Goal: Find specific page/section: Find specific page/section

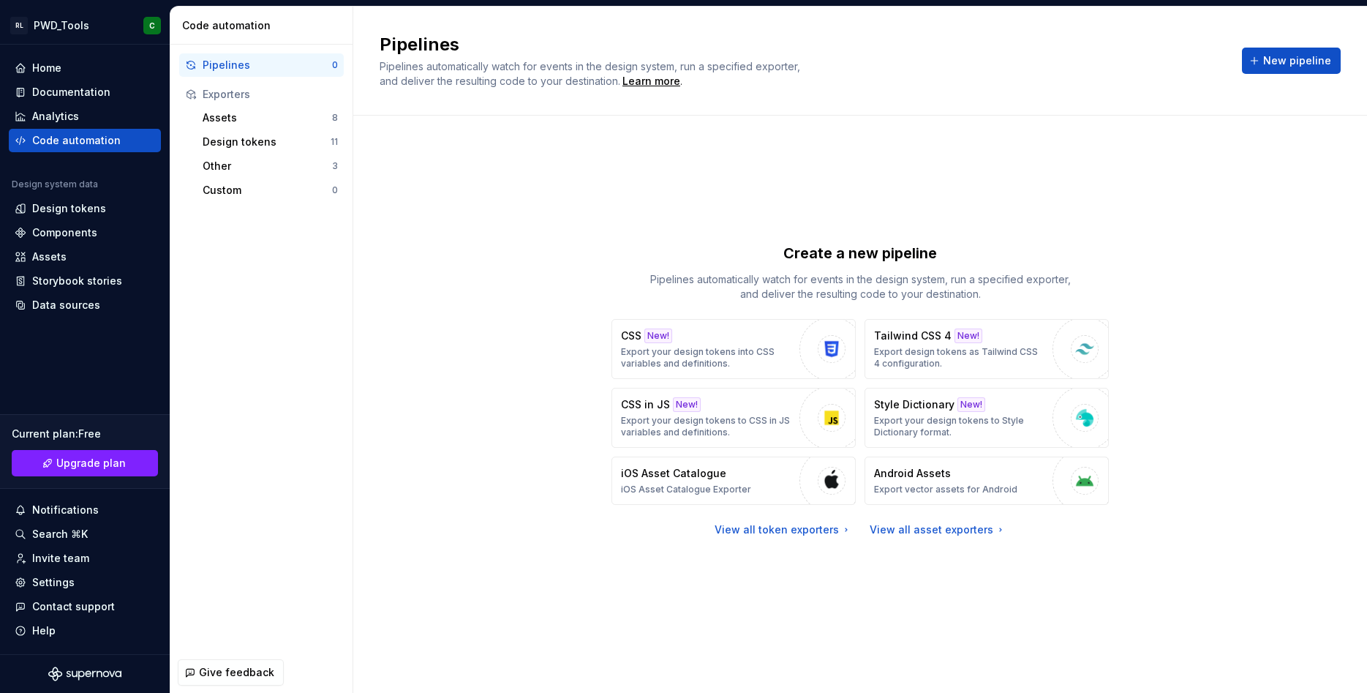
click at [83, 207] on div "Design tokens" at bounding box center [69, 208] width 74 height 15
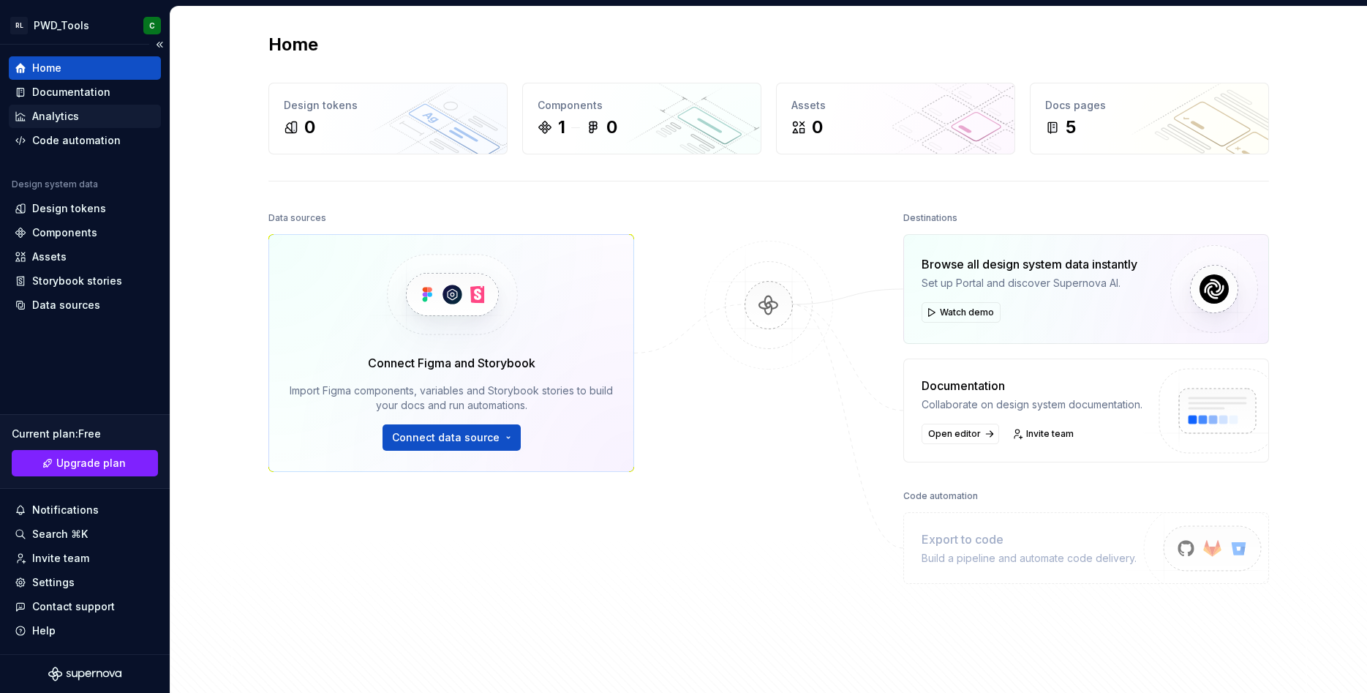
click at [47, 110] on div "Analytics" at bounding box center [55, 116] width 47 height 15
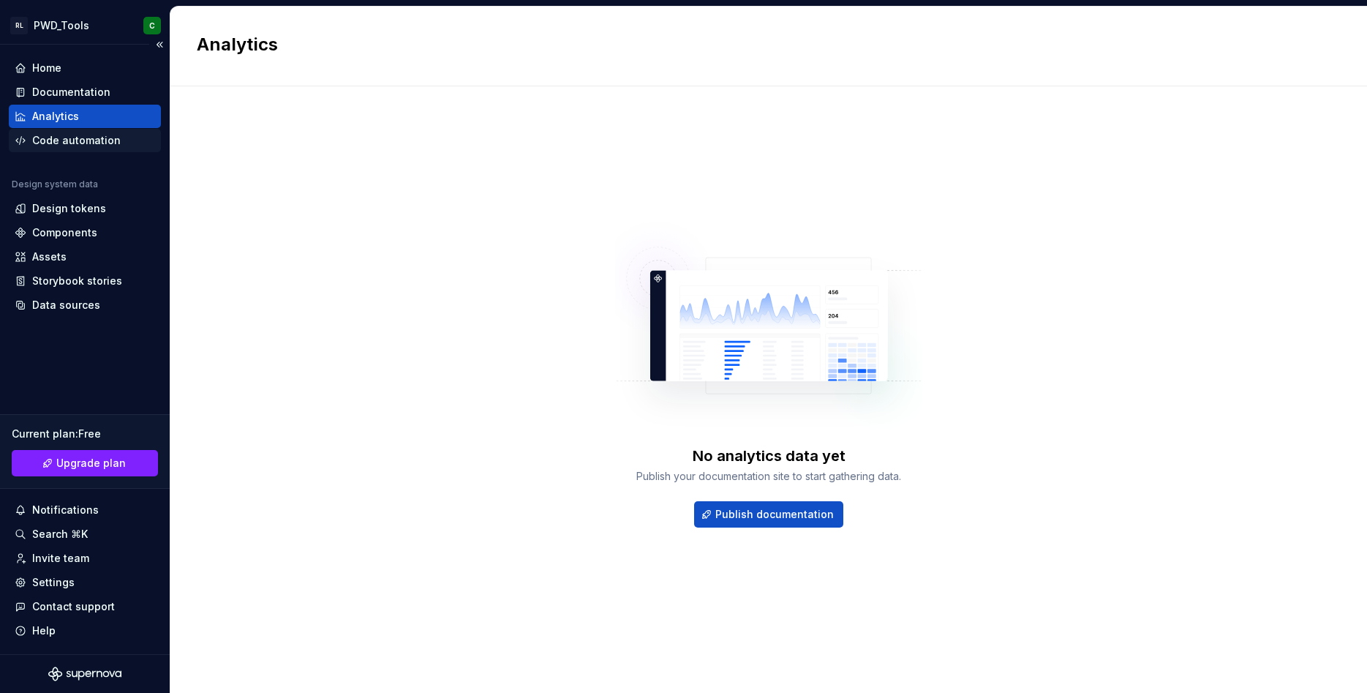
click at [83, 138] on div "Code automation" at bounding box center [76, 140] width 89 height 15
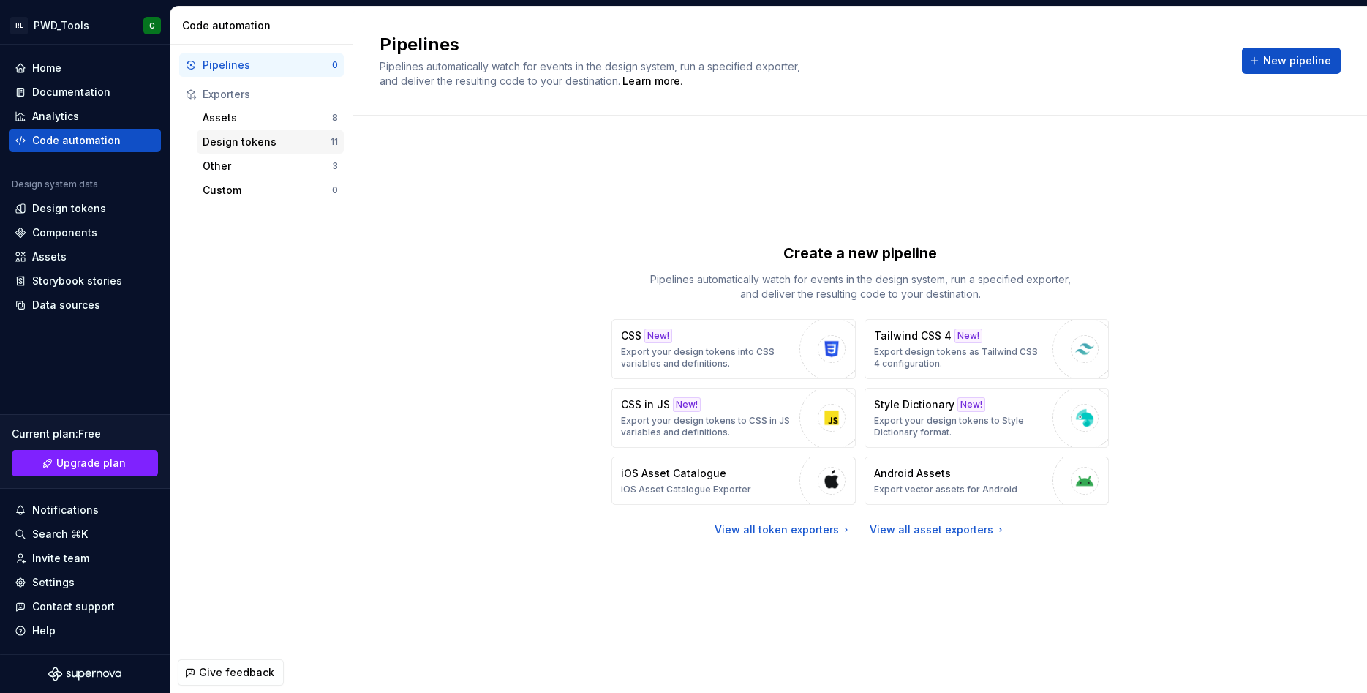
click at [236, 139] on div "Design tokens" at bounding box center [267, 142] width 128 height 15
